Goal: Find specific page/section: Find specific page/section

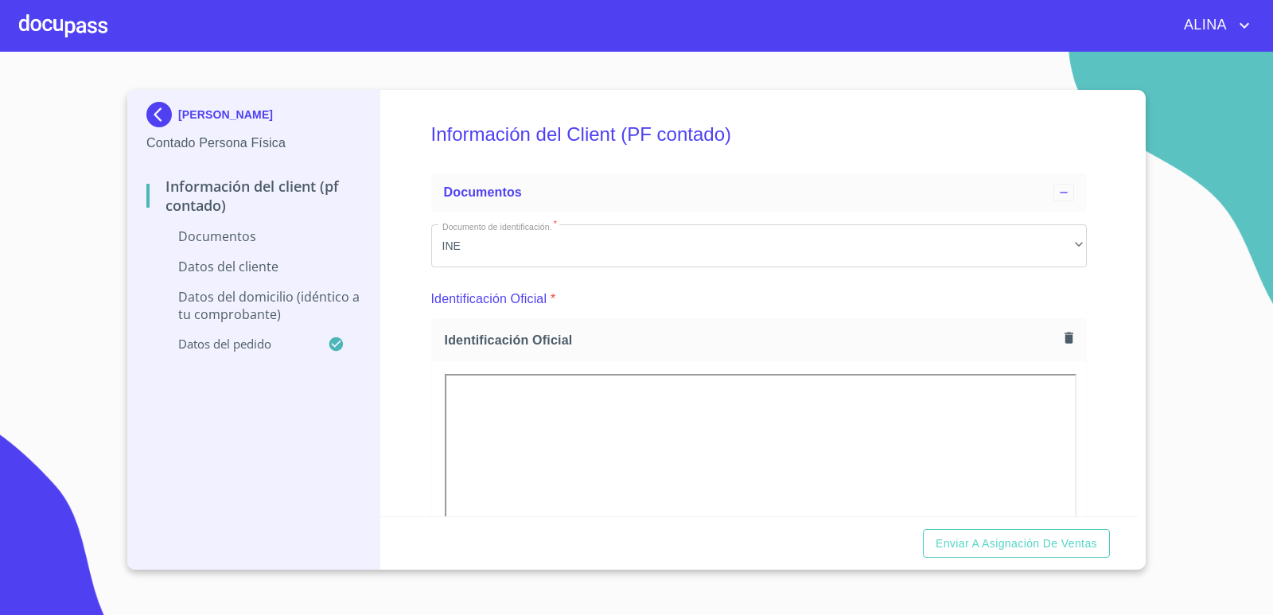
scroll to position [716, 0]
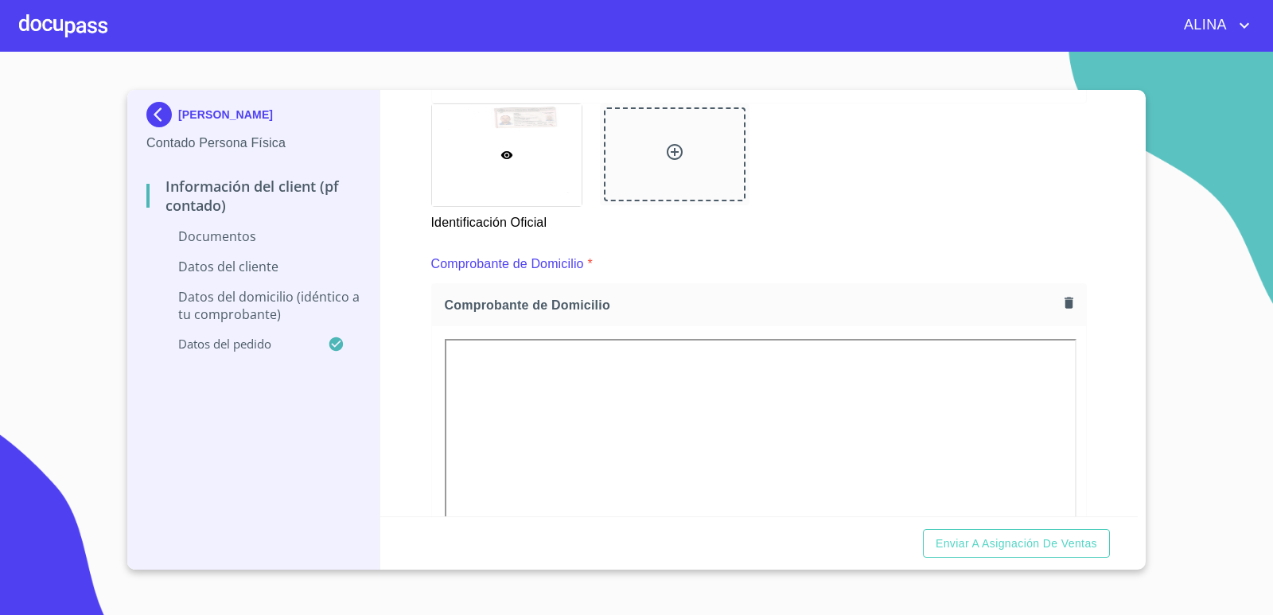
click at [65, 22] on div at bounding box center [63, 25] width 88 height 51
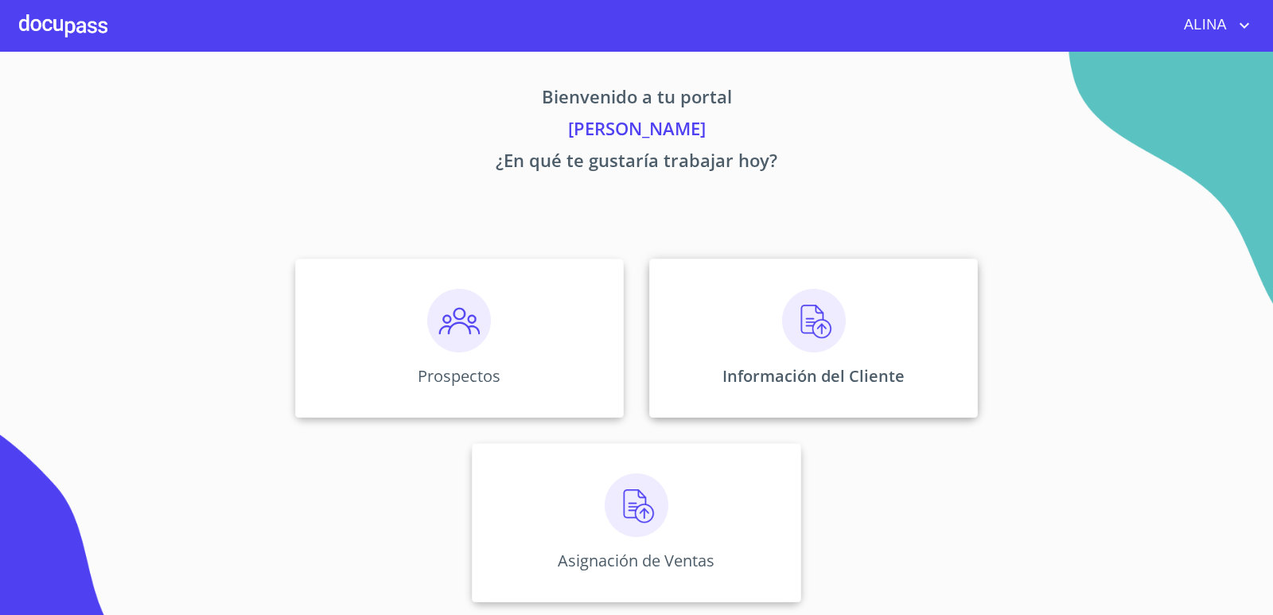
click at [720, 312] on div "Información del Cliente" at bounding box center [813, 338] width 329 height 159
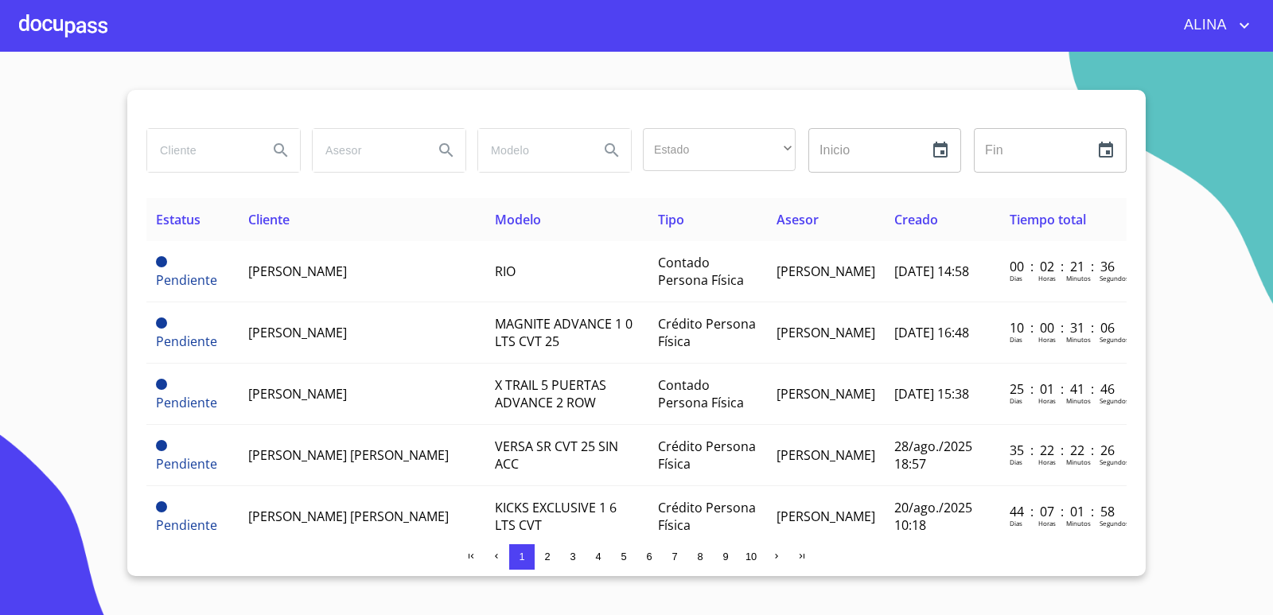
click at [200, 146] on input "search" at bounding box center [201, 150] width 108 height 43
type input "j"
type input "[PERSON_NAME]"
click at [283, 146] on button "Search" at bounding box center [281, 150] width 38 height 38
